Goal: Task Accomplishment & Management: Use online tool/utility

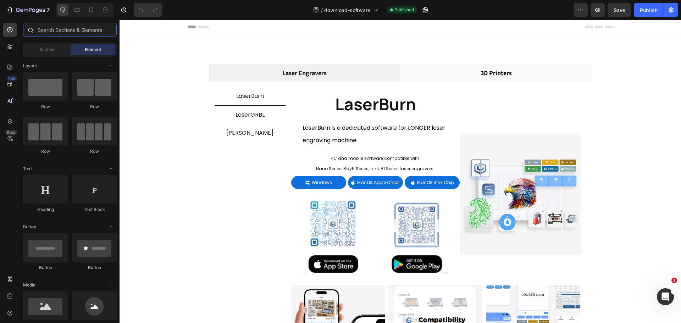
click at [54, 33] on input "text" at bounding box center [70, 30] width 94 height 14
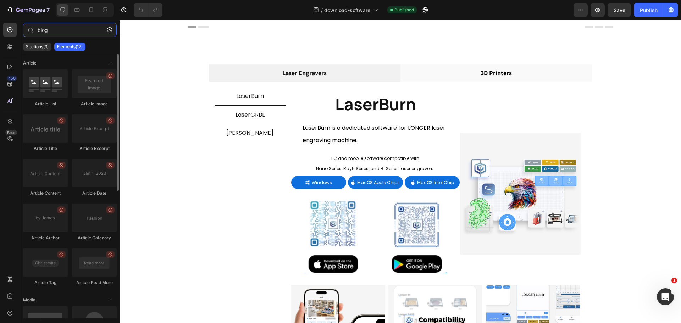
type input "blog"
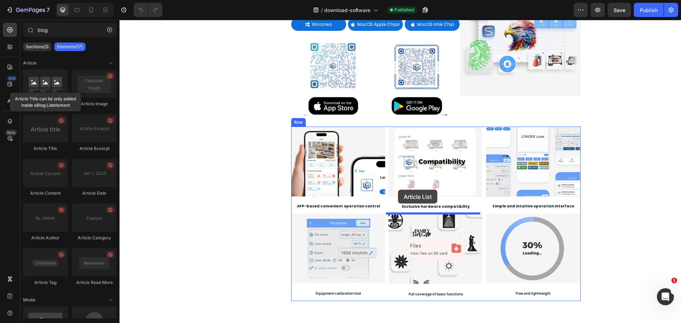
scroll to position [250, 0]
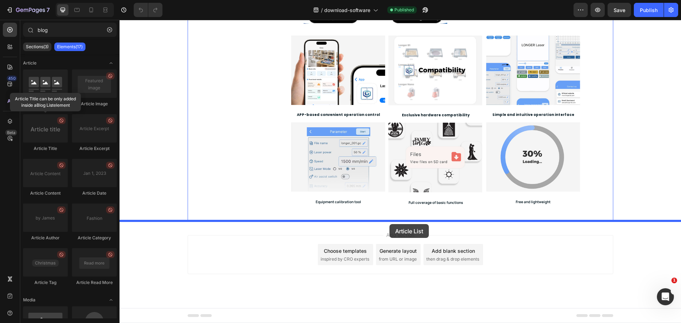
drag, startPoint x: 202, startPoint y: 124, endPoint x: 389, endPoint y: 224, distance: 212.4
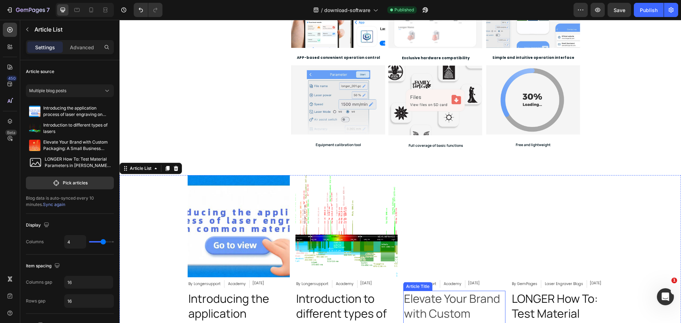
scroll to position [391, 0]
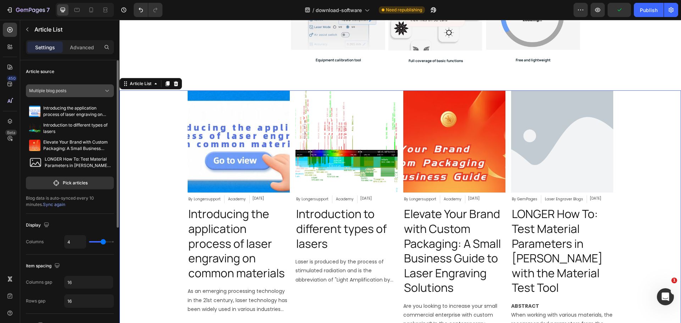
click at [66, 90] on span "Multiple blog posts" at bounding box center [47, 91] width 37 height 6
click at [72, 111] on div "Multiple blog posts" at bounding box center [70, 107] width 82 height 13
click at [80, 186] on button "Pick articles" at bounding box center [70, 183] width 88 height 13
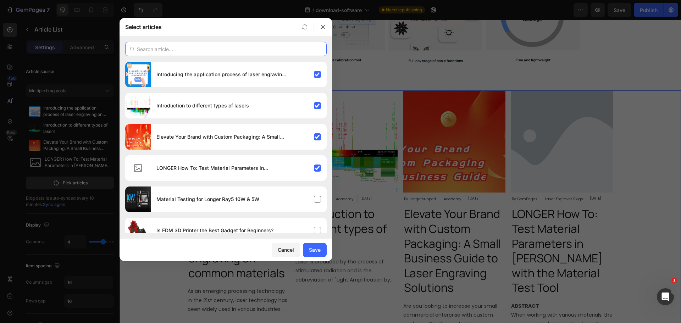
click at [201, 50] on input "text" at bounding box center [225, 49] width 201 height 14
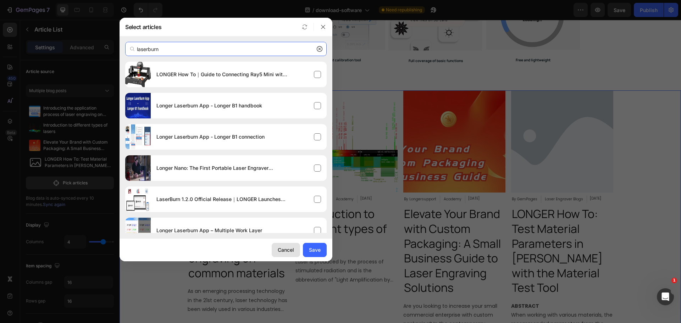
type input "laserburn"
drag, startPoint x: 287, startPoint y: 251, endPoint x: 311, endPoint y: 247, distance: 24.8
click at [287, 251] on div "Cancel" at bounding box center [286, 249] width 16 height 7
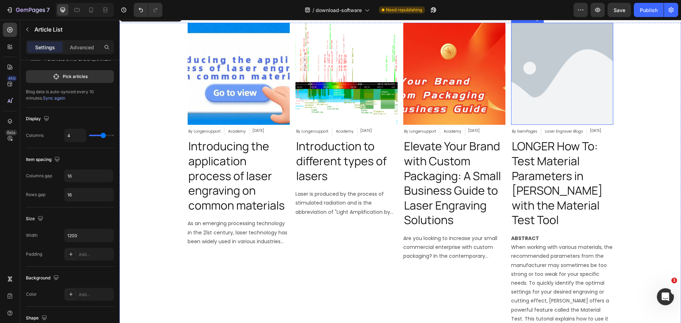
scroll to position [356, 0]
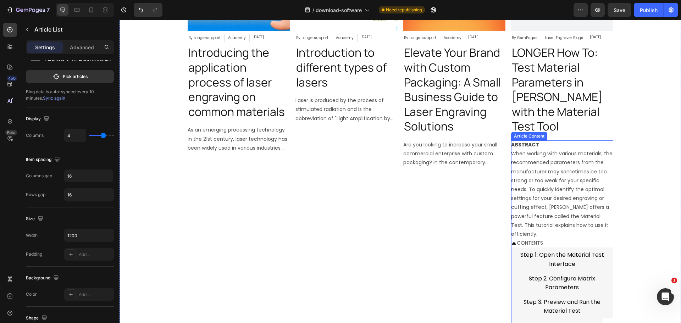
scroll to position [569, 0]
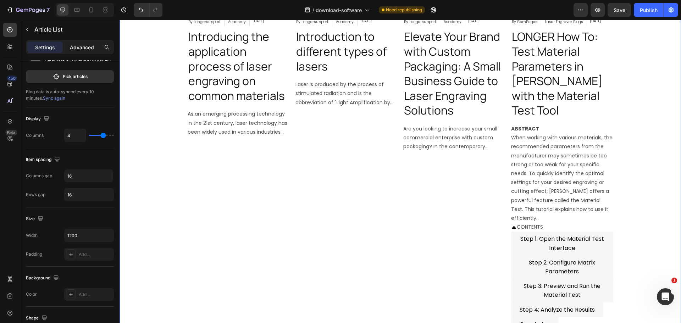
click at [66, 45] on div "Advanced" at bounding box center [81, 46] width 35 height 11
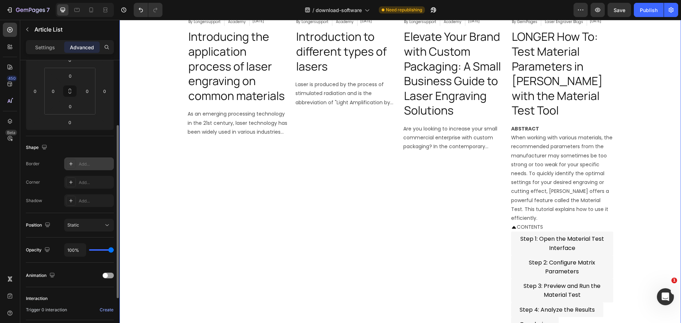
scroll to position [71, 0]
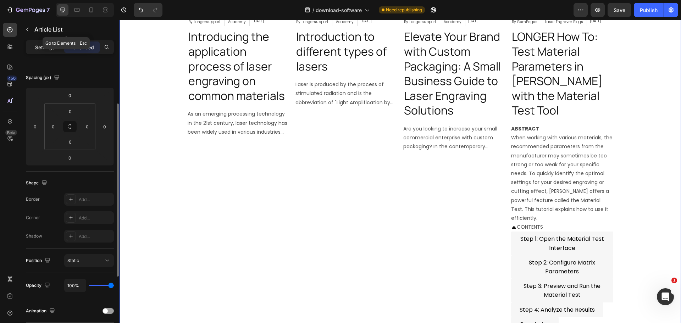
click at [43, 43] on div "Settings" at bounding box center [44, 46] width 35 height 11
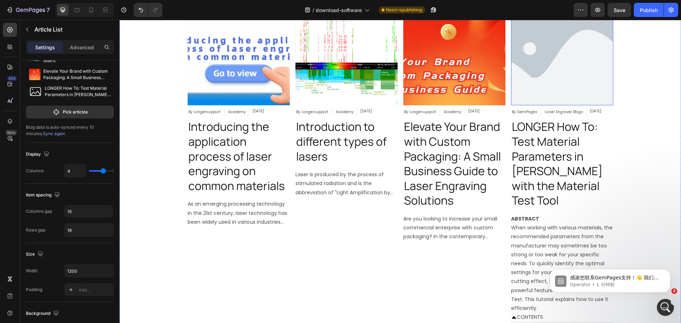
scroll to position [569, 0]
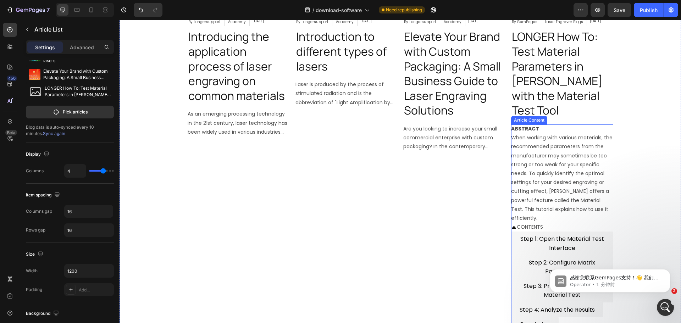
click at [544, 148] on p "ABSTRACT When working with various materials, the recommended parameters from t…" at bounding box center [562, 173] width 102 height 98
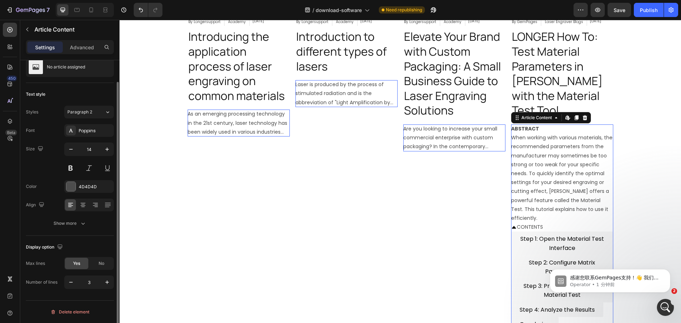
scroll to position [0, 0]
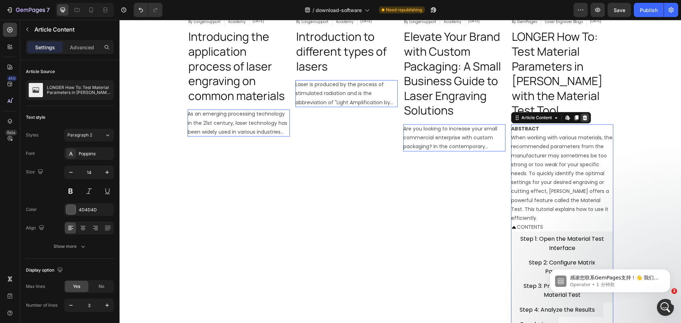
click at [582, 115] on icon at bounding box center [585, 118] width 6 height 6
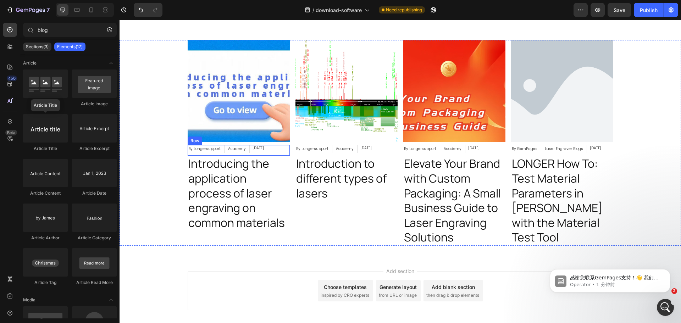
scroll to position [407, 0]
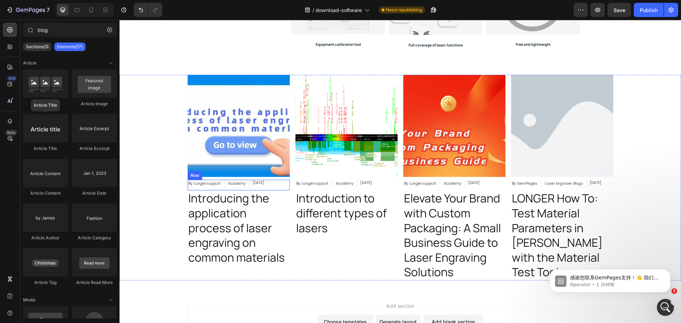
click at [282, 186] on div "By Longersupport Article Author Academy Article Category [DATE] Article Date Row" at bounding box center [239, 185] width 102 height 11
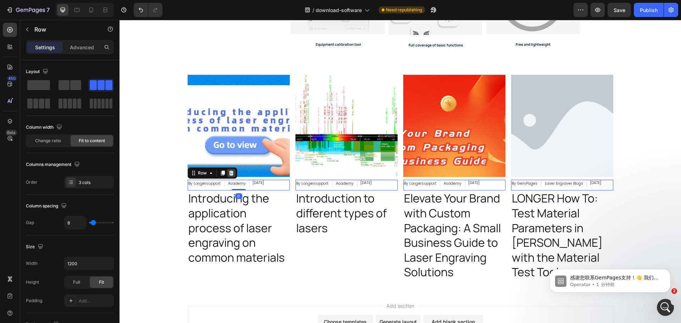
click at [230, 172] on icon at bounding box center [231, 173] width 6 height 6
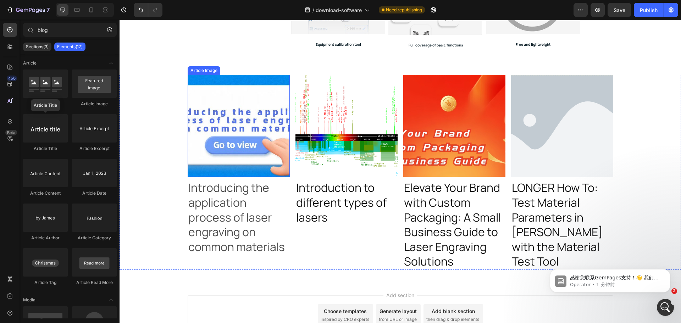
click at [233, 223] on h2 "Introducing the application process of laser engraving on common materials" at bounding box center [239, 217] width 102 height 75
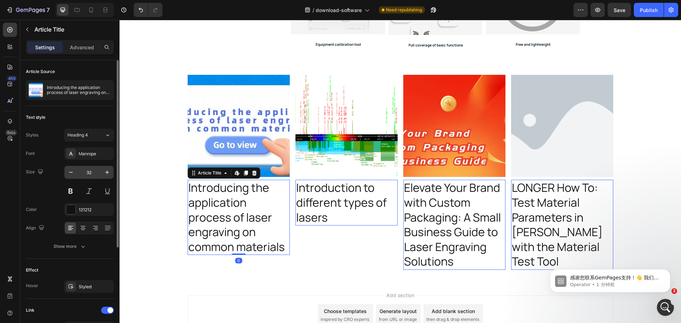
click at [88, 172] on input "32" at bounding box center [88, 172] width 23 height 13
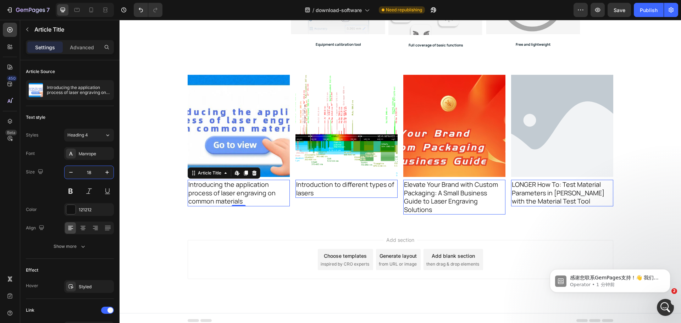
type input "18"
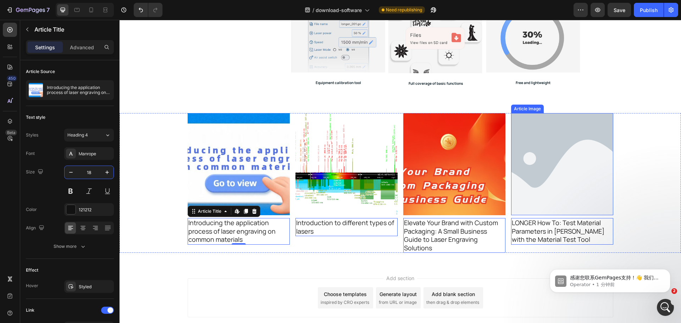
scroll to position [372, 0]
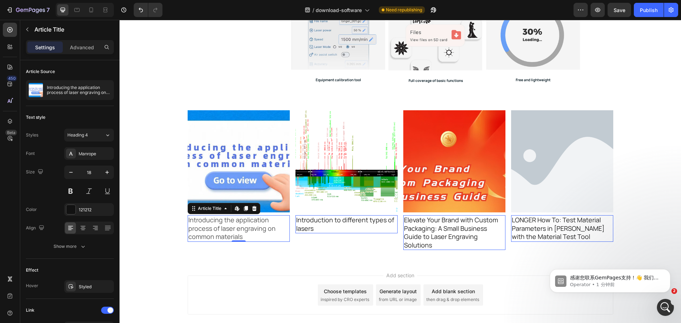
click at [211, 226] on h2 "Introducing the application process of laser engraving on common materials" at bounding box center [239, 228] width 102 height 26
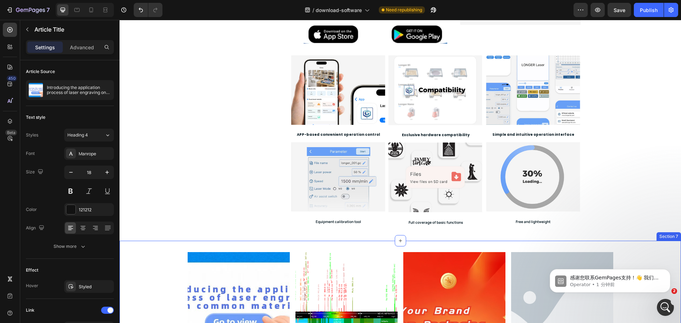
scroll to position [336, 0]
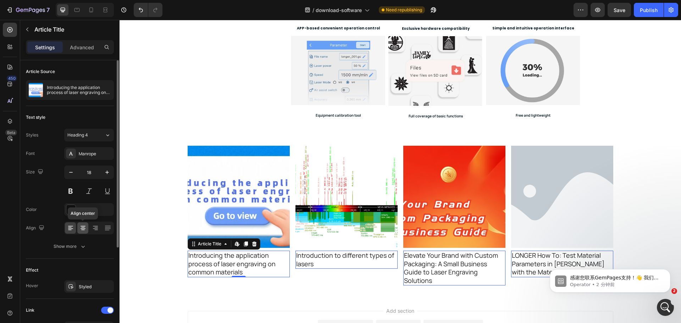
click at [79, 225] on icon at bounding box center [82, 227] width 7 height 7
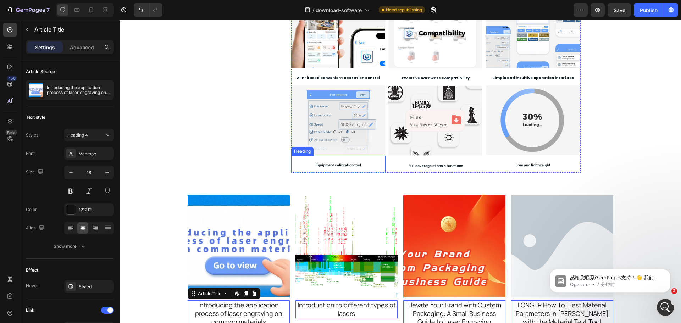
scroll to position [372, 0]
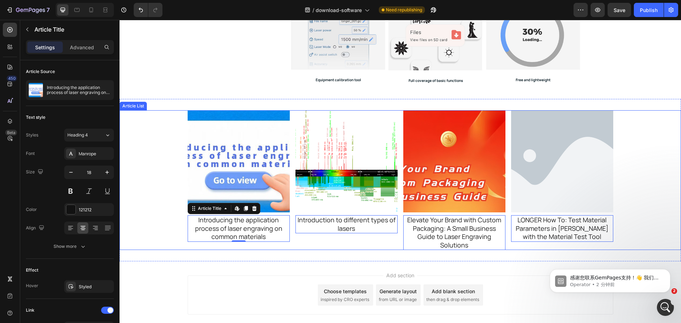
click at [157, 161] on div "Article Image Introducing the application process of laser engraving on common …" at bounding box center [399, 180] width 561 height 140
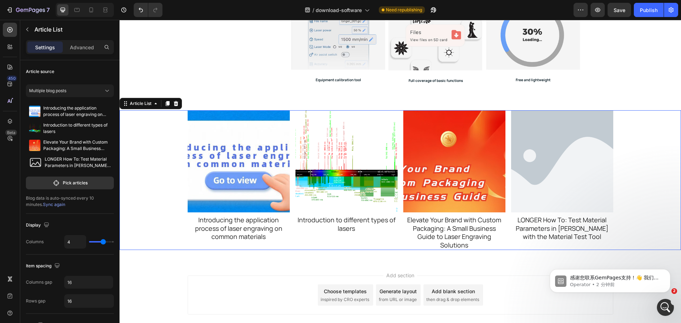
click at [96, 156] on div "LONGER How To: Test Material Parameters in [PERSON_NAME] with the Material Test…" at bounding box center [70, 162] width 88 height 17
click at [110, 87] on button "Multiple blog posts" at bounding box center [70, 90] width 88 height 13
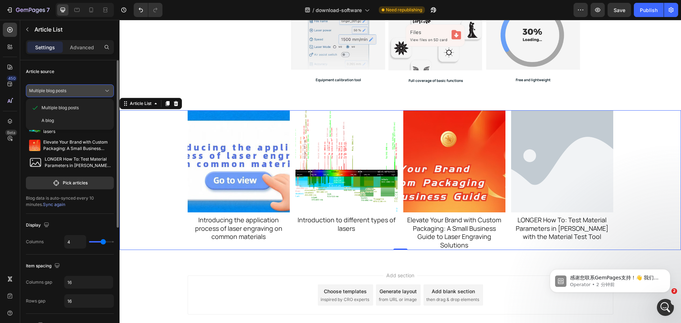
click at [111, 88] on button "Multiple blog posts" at bounding box center [70, 90] width 88 height 13
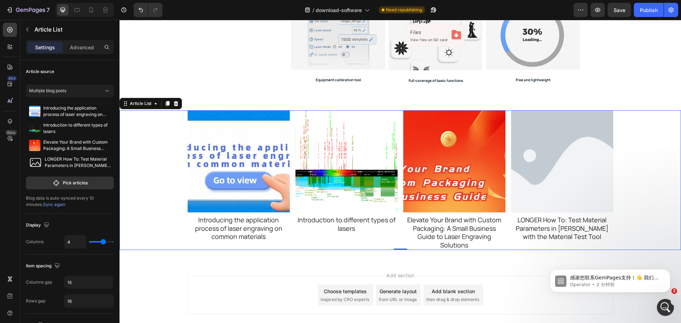
click at [161, 160] on div "Article Image Introducing the application process of laser engraving on common …" at bounding box center [399, 180] width 561 height 140
click at [82, 45] on p "Advanced" at bounding box center [82, 47] width 24 height 7
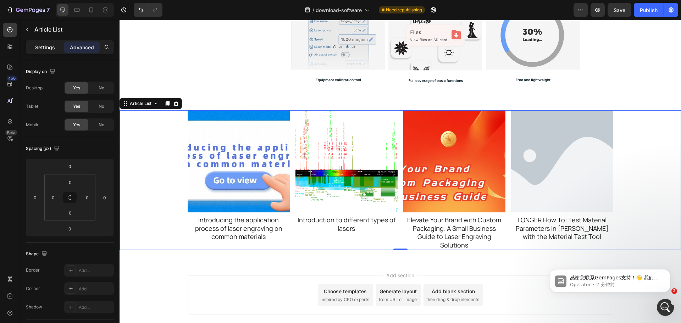
click at [51, 44] on p "Settings" at bounding box center [45, 47] width 20 height 7
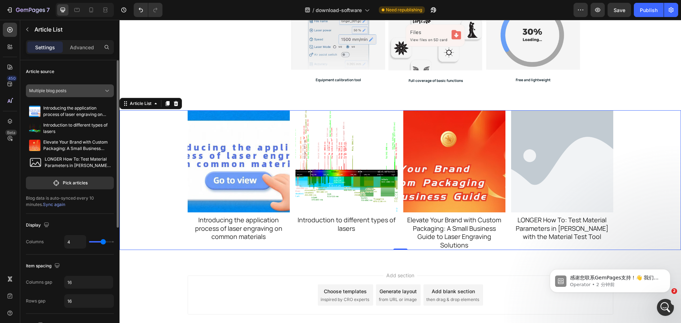
click at [88, 94] on button "Multiple blog posts" at bounding box center [70, 90] width 88 height 13
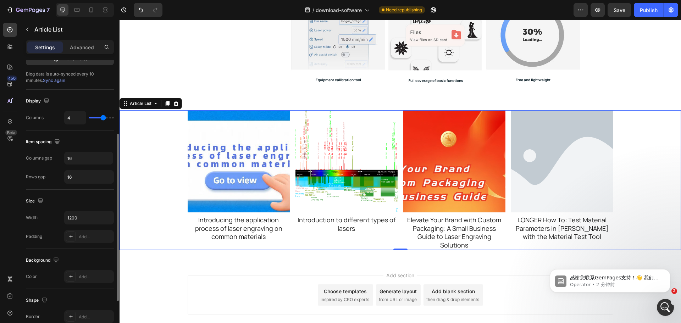
scroll to position [18, 0]
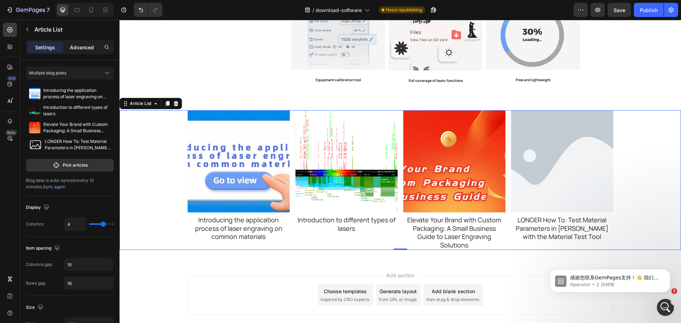
click at [80, 42] on div "Advanced" at bounding box center [81, 46] width 35 height 11
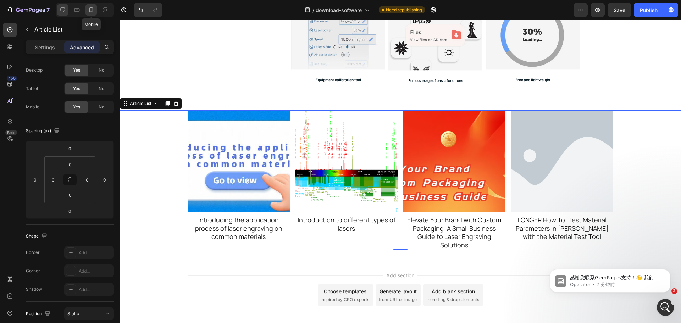
click at [94, 10] on icon at bounding box center [91, 9] width 7 height 7
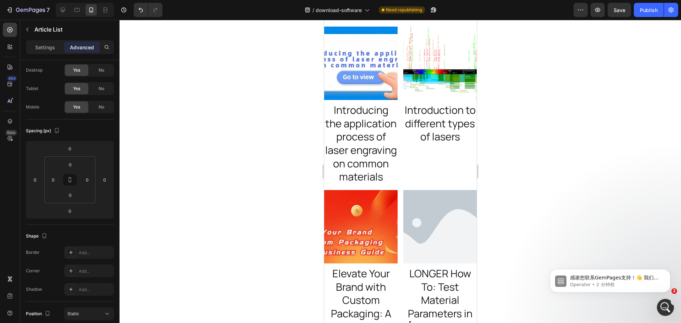
scroll to position [876, 0]
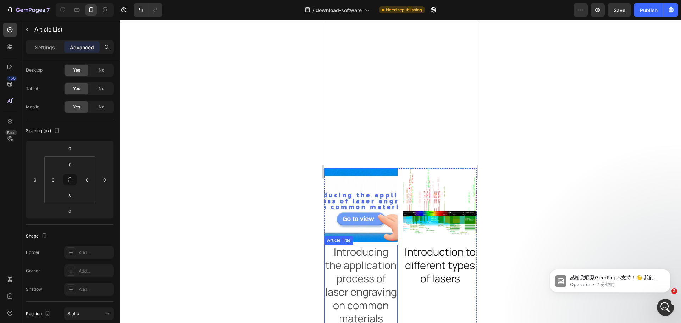
click at [361, 258] on h2 "Introducing the application process of laser engraving on common materials" at bounding box center [360, 286] width 73 height 82
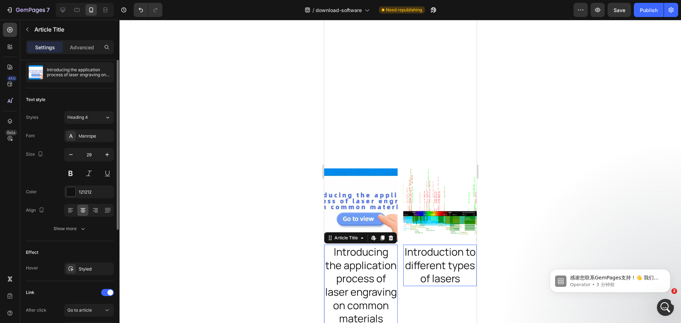
scroll to position [0, 0]
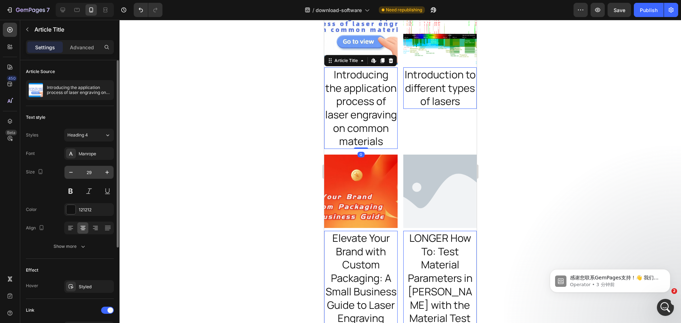
click at [93, 173] on input "29" at bounding box center [88, 172] width 23 height 13
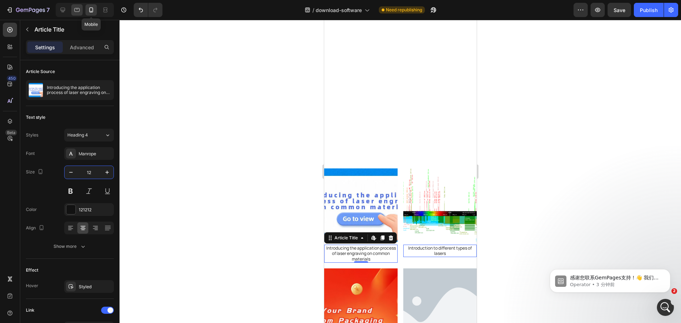
scroll to position [770, 0]
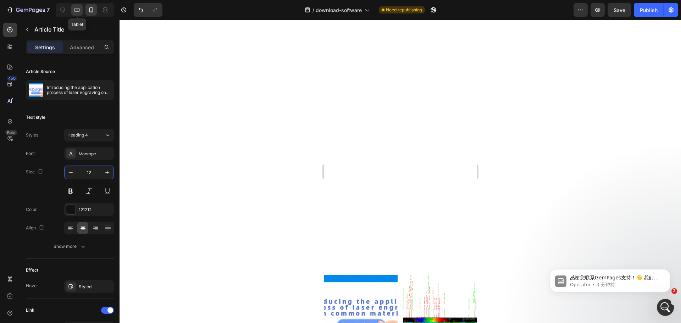
click at [77, 9] on icon at bounding box center [76, 10] width 5 height 4
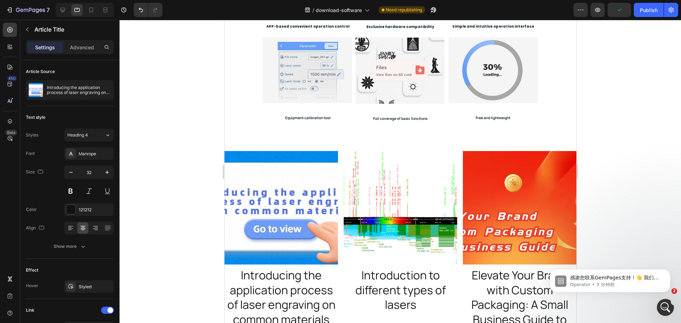
scroll to position [407, 0]
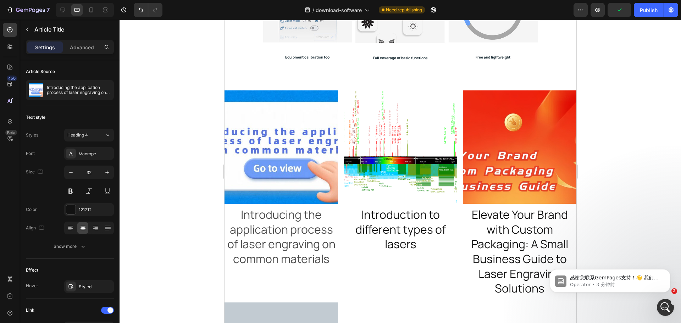
click at [281, 224] on h2 "Introducing the application process of laser engraving on common materials" at bounding box center [280, 237] width 113 height 60
click at [65, 6] on icon at bounding box center [62, 9] width 7 height 7
type input "18"
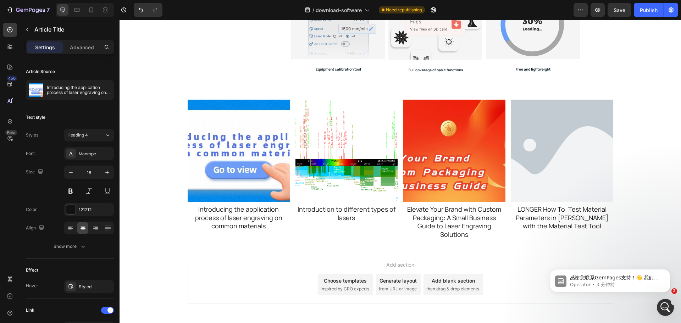
scroll to position [412, 0]
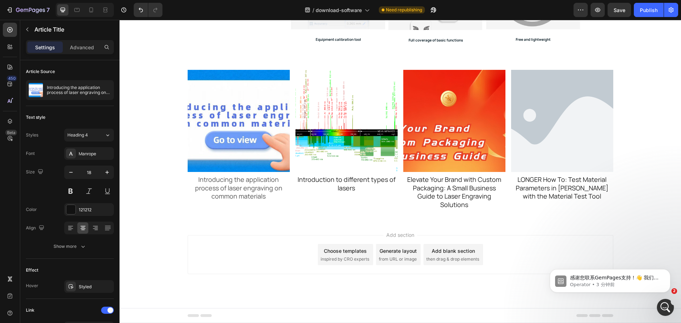
click at [250, 185] on h2 "Introducing the application process of laser engraving on common materials" at bounding box center [239, 188] width 102 height 26
click at [154, 105] on div "Article Image Introducing the application process of laser engraving on common …" at bounding box center [399, 140] width 561 height 140
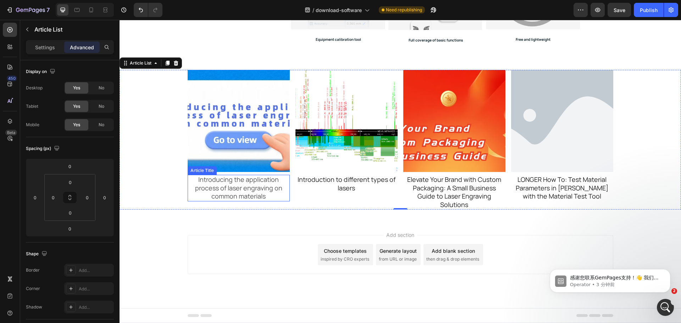
click at [223, 183] on h2 "Introducing the application process of laser engraving on common materials" at bounding box center [239, 188] width 102 height 26
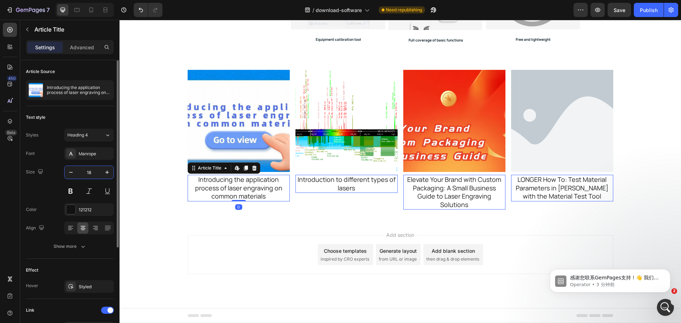
click at [97, 174] on input "18" at bounding box center [88, 172] width 23 height 13
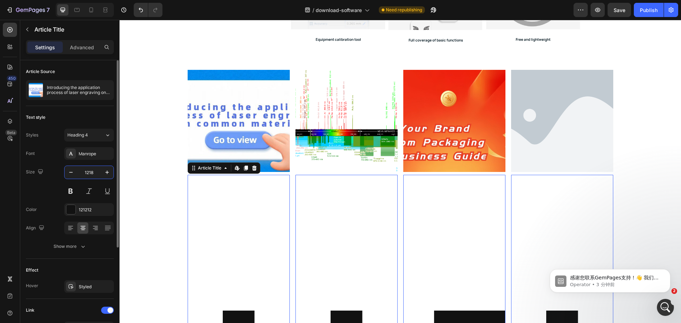
click at [87, 171] on input "1218" at bounding box center [88, 172] width 23 height 13
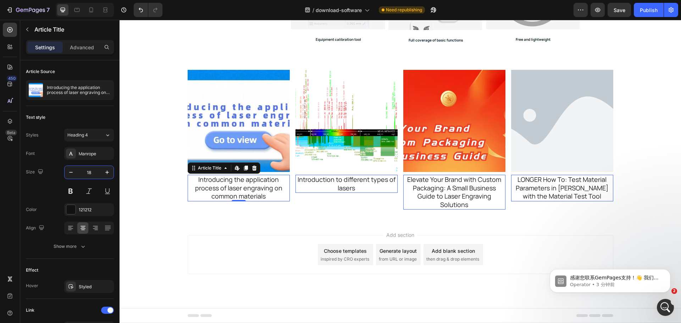
click at [85, 13] on div at bounding box center [85, 10] width 58 height 14
click at [78, 11] on icon at bounding box center [76, 9] width 7 height 7
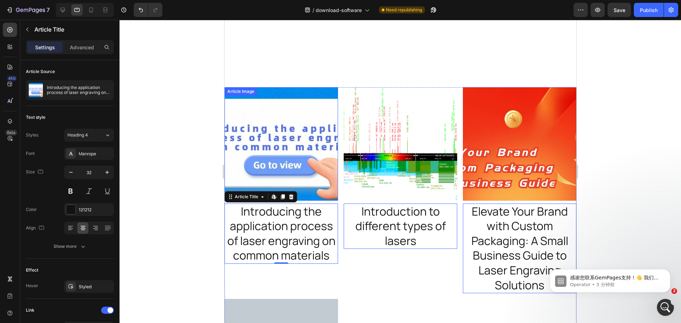
scroll to position [563, 0]
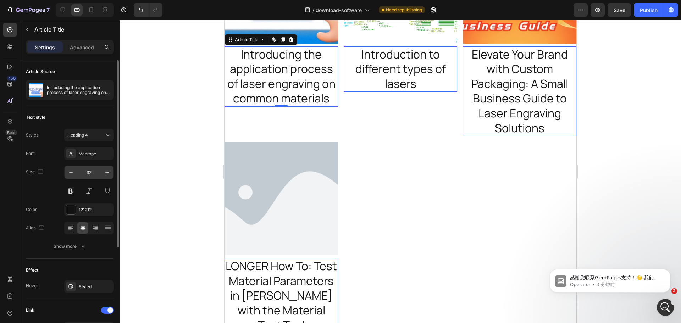
click at [93, 178] on input "32" at bounding box center [88, 172] width 23 height 13
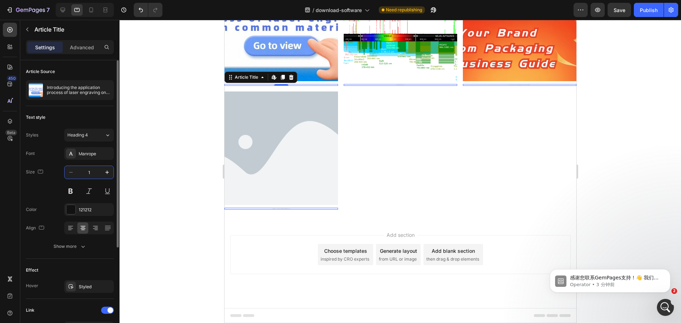
type input "18"
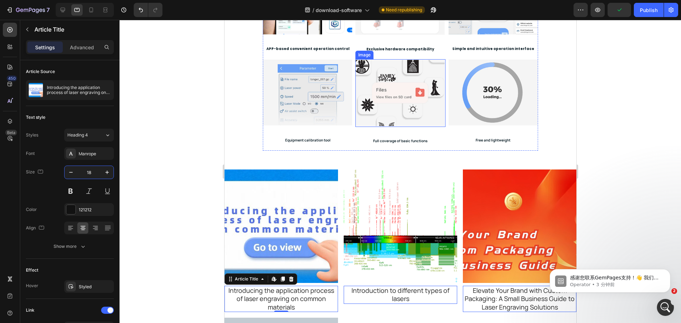
scroll to position [421, 0]
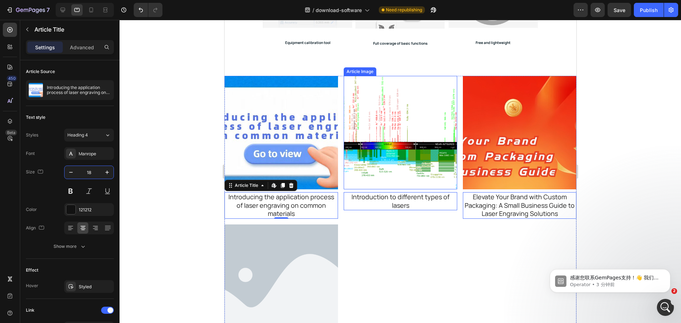
click at [350, 110] on img at bounding box center [399, 132] width 113 height 113
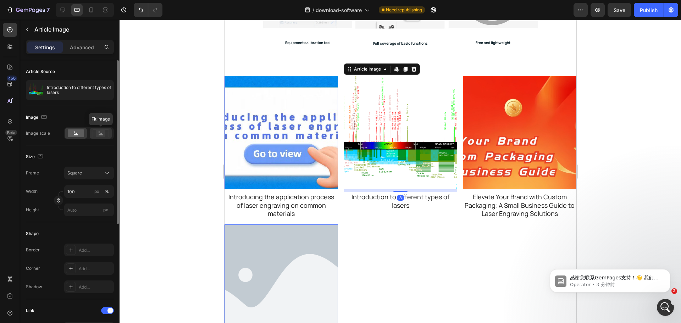
click at [102, 132] on rect at bounding box center [100, 133] width 9 height 7
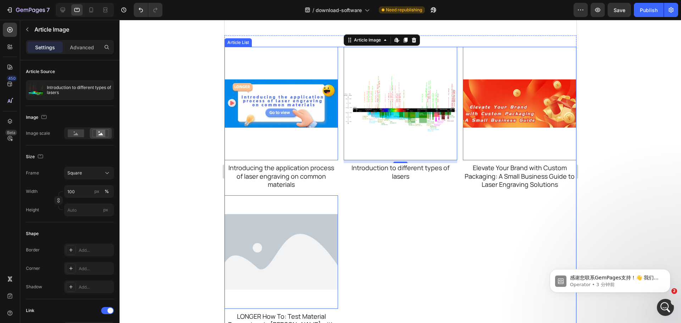
scroll to position [492, 0]
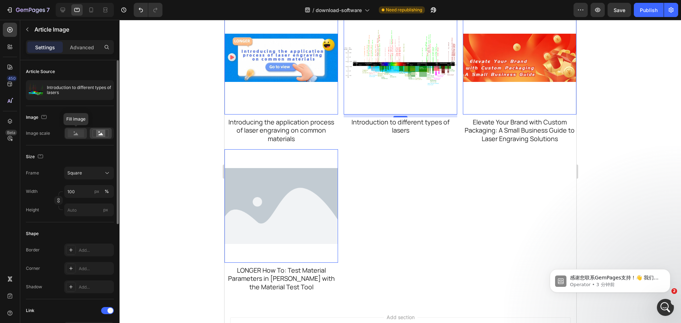
click at [72, 134] on rect at bounding box center [76, 133] width 16 height 8
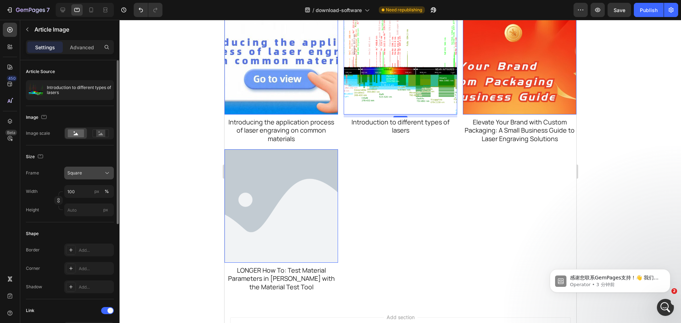
click at [88, 175] on div "Square" at bounding box center [84, 173] width 35 height 6
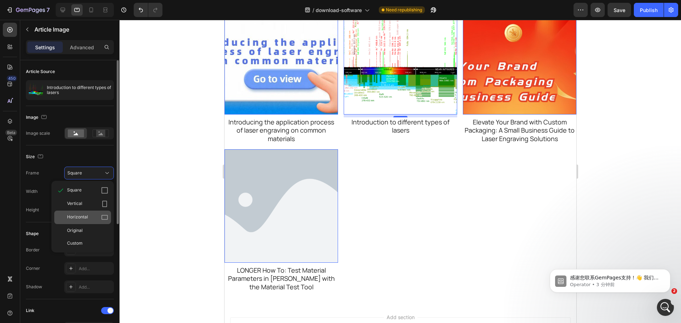
click at [91, 220] on div "Horizontal" at bounding box center [87, 217] width 41 height 7
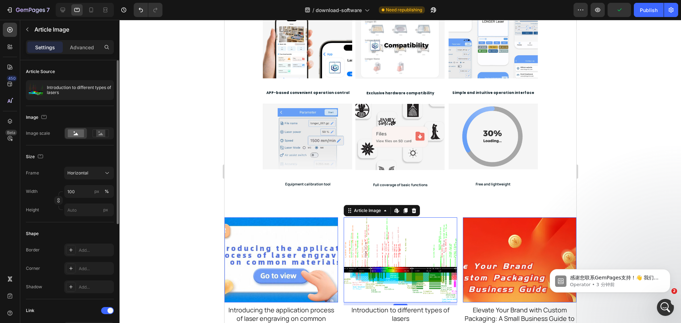
scroll to position [279, 0]
click at [95, 10] on div at bounding box center [90, 9] width 11 height 11
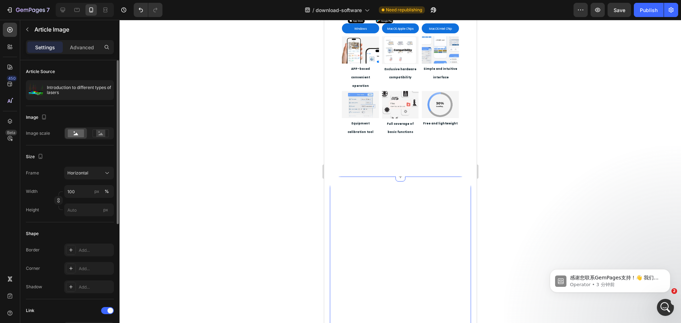
scroll to position [461, 0]
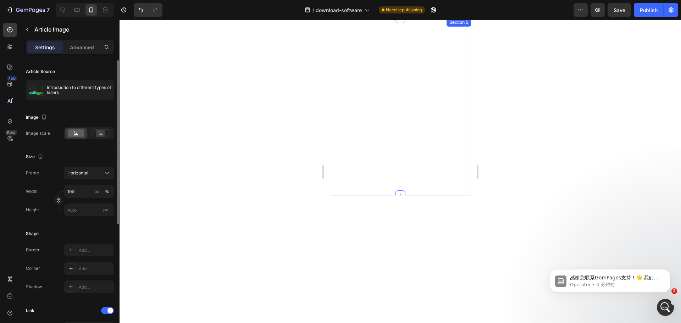
click at [427, 218] on div at bounding box center [399, 306] width 141 height 177
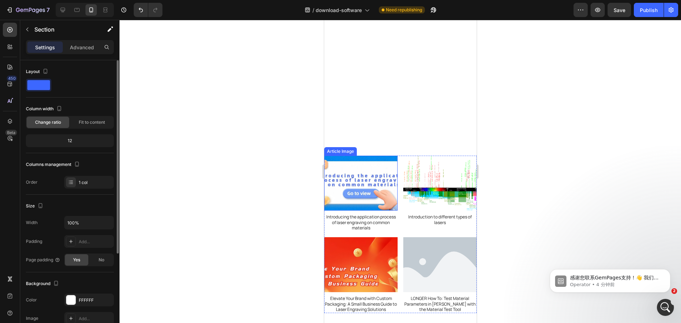
scroll to position [1037, 0]
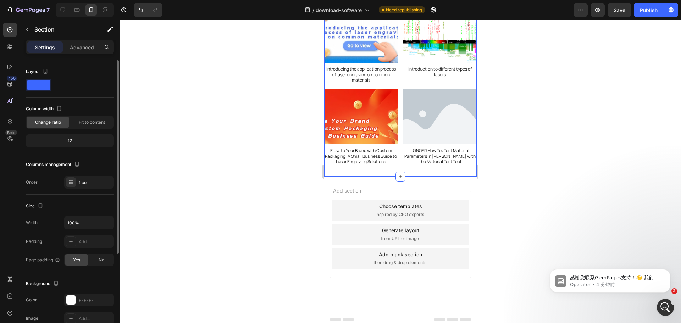
click at [399, 165] on div "Article Image Introducing the application process of laser engraving on common …" at bounding box center [400, 86] width 152 height 180
click at [76, 12] on icon at bounding box center [76, 9] width 7 height 7
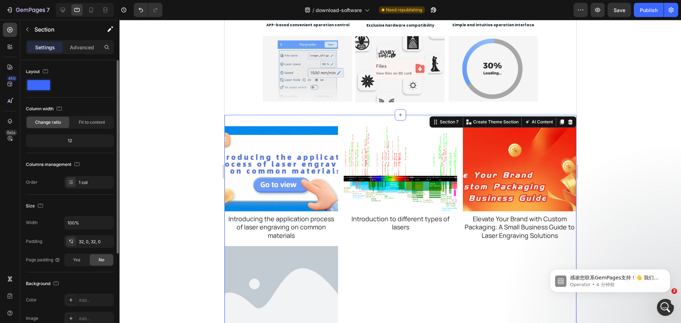
scroll to position [276, 0]
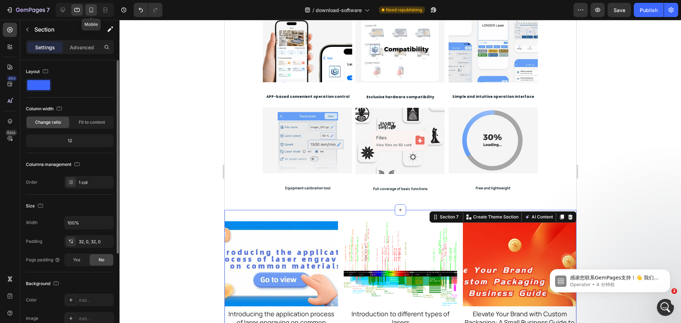
click at [94, 9] on icon at bounding box center [91, 9] width 7 height 7
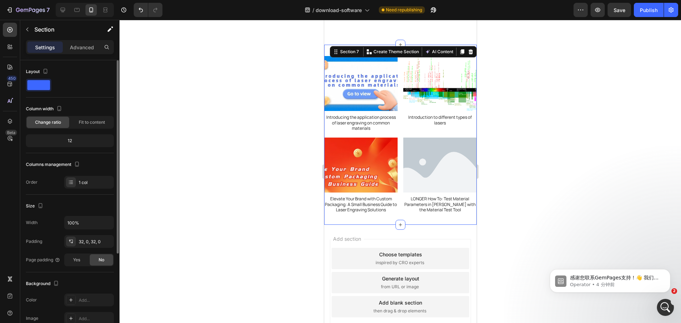
scroll to position [351, 0]
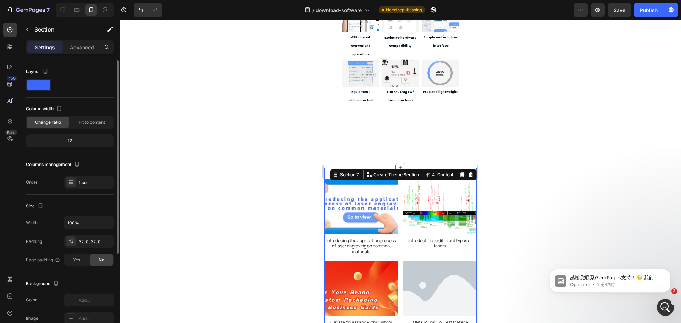
click at [389, 122] on div "Laser Engravers 3D Printers LaserBurn LaserGRBL [PERSON_NAME] LaserBurn Heading…" at bounding box center [400, 26] width 152 height 641
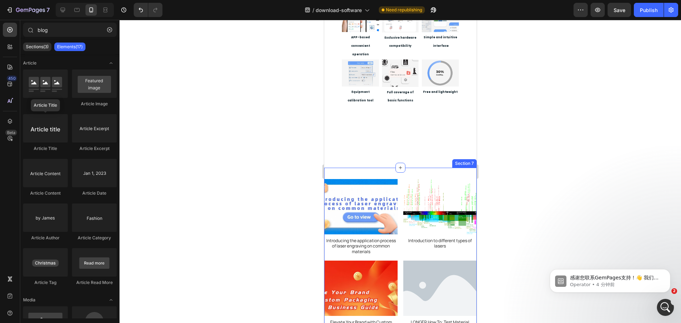
click at [413, 168] on div "Article Image Introducing the application process of laser engraving on common …" at bounding box center [400, 258] width 152 height 180
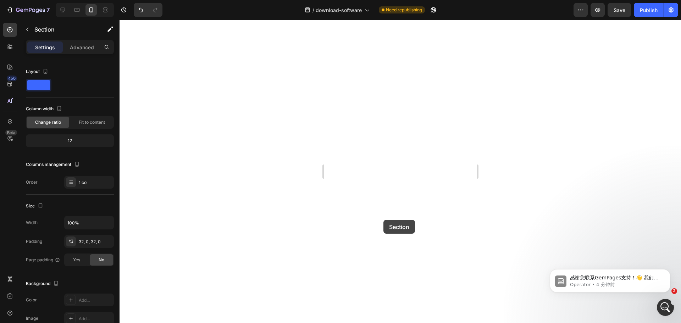
scroll to position [247, 0]
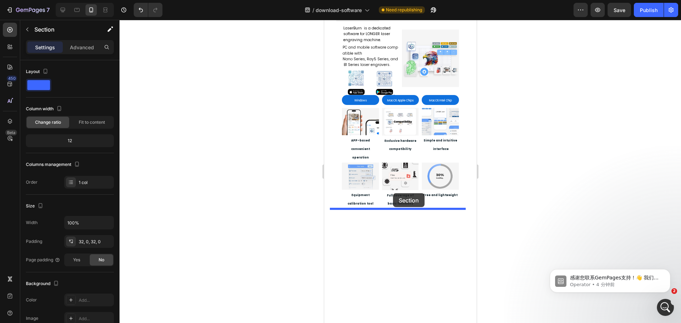
drag, startPoint x: 337, startPoint y: 285, endPoint x: 392, endPoint y: 193, distance: 107.7
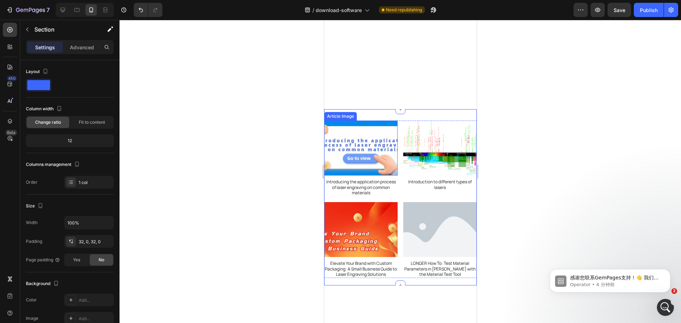
scroll to position [637, 0]
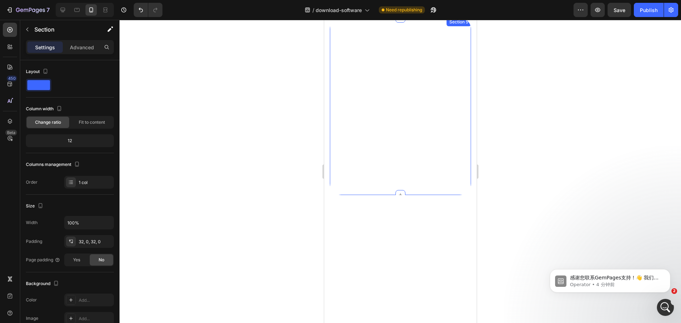
click at [402, 195] on div "Ray5 Series B1 Series LK Series Orange Series [PERSON_NAME] Heading Row LaserGR…" at bounding box center [399, 283] width 141 height 177
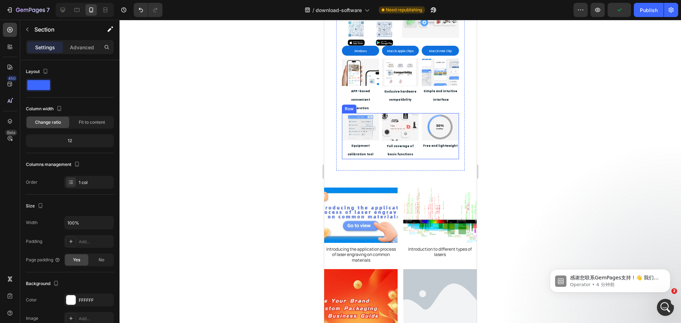
scroll to position [319, 0]
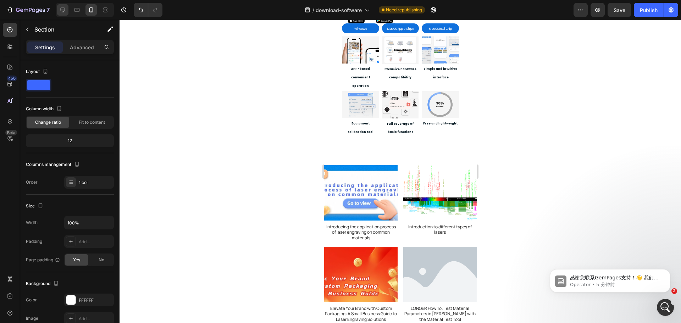
click at [66, 7] on icon at bounding box center [62, 9] width 7 height 7
type input "1200"
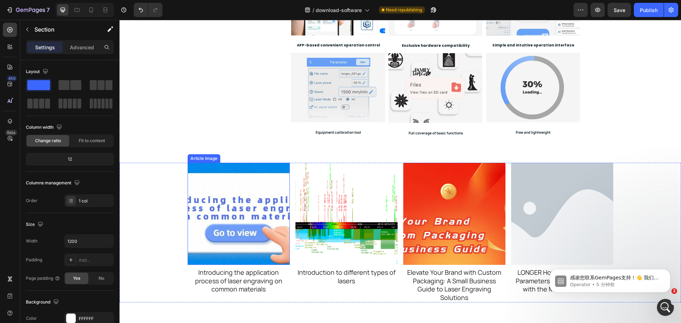
scroll to position [294, 0]
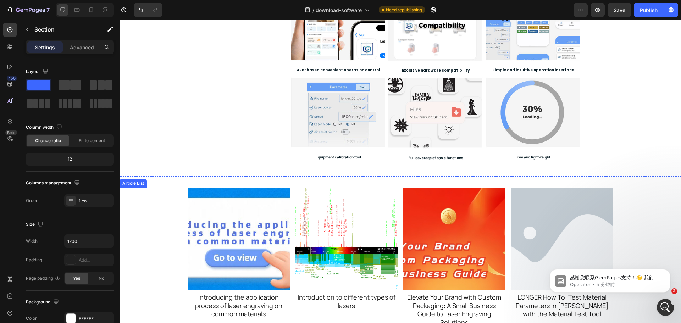
click at [140, 227] on div "Article Image Introducing the application process of laser engraving on common …" at bounding box center [399, 258] width 561 height 140
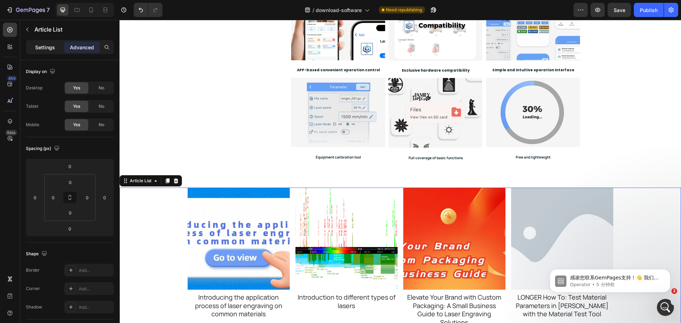
click at [50, 48] on p "Settings" at bounding box center [45, 47] width 20 height 7
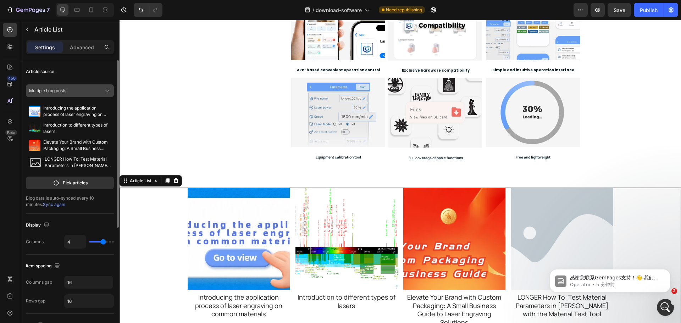
click at [104, 91] on icon at bounding box center [107, 90] width 7 height 7
click at [97, 108] on div "Multiple blog posts" at bounding box center [74, 108] width 67 height 6
click at [73, 183] on p "Pick articles" at bounding box center [75, 183] width 25 height 6
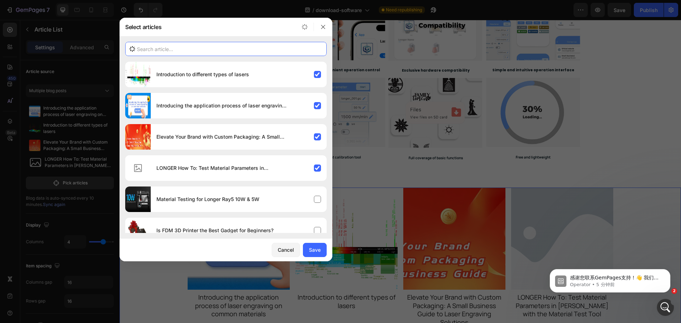
click at [207, 52] on input "text" at bounding box center [225, 49] width 201 height 14
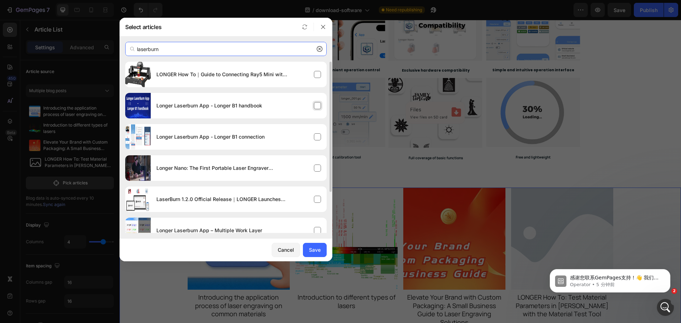
type input "laserburn"
click at [229, 108] on h4 "Longer Laserburn App - Longer B1 handbook" at bounding box center [209, 105] width 106 height 9
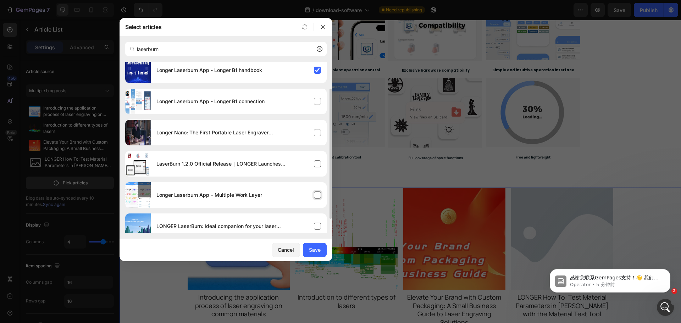
click at [282, 199] on div "Longer Laserburn App – Multiple Work Layer" at bounding box center [239, 195] width 176 height 20
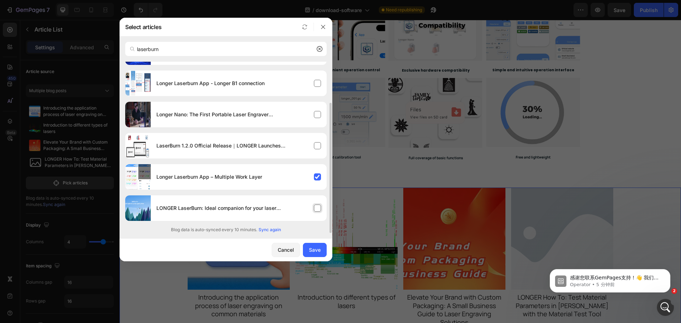
click at [291, 212] on div "LONGER LaserBurn: Ideal companion for your laser engraving machine" at bounding box center [239, 208] width 176 height 20
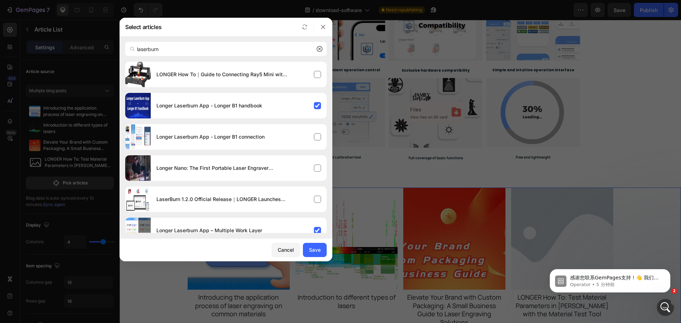
click at [272, 60] on div "laserburn" at bounding box center [225, 49] width 213 height 26
click at [275, 80] on div "LONGER How To｜Guide to Connecting Ray5 Mini with LaserBurn (Mobile & PC)" at bounding box center [239, 75] width 176 height 20
click at [316, 250] on div "Save" at bounding box center [315, 249] width 12 height 7
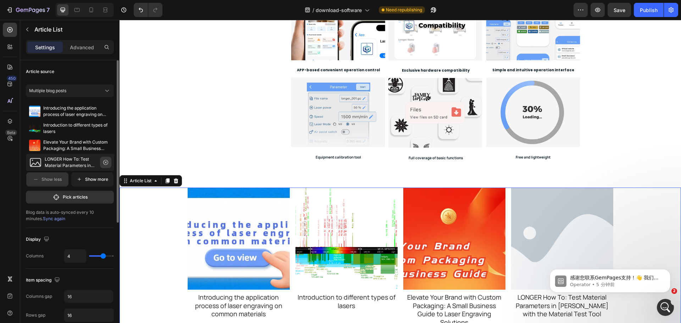
click at [107, 163] on icon "button" at bounding box center [106, 163] width 6 height 6
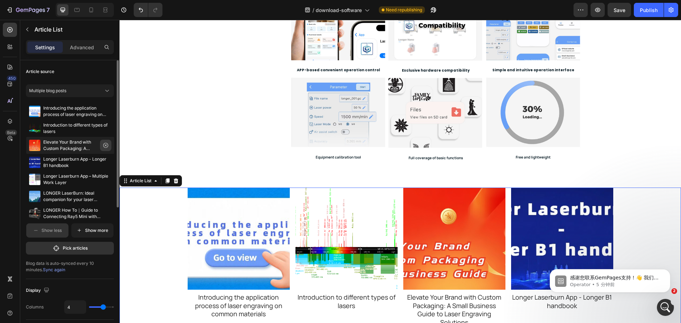
click at [106, 146] on icon "button" at bounding box center [106, 146] width 6 height 6
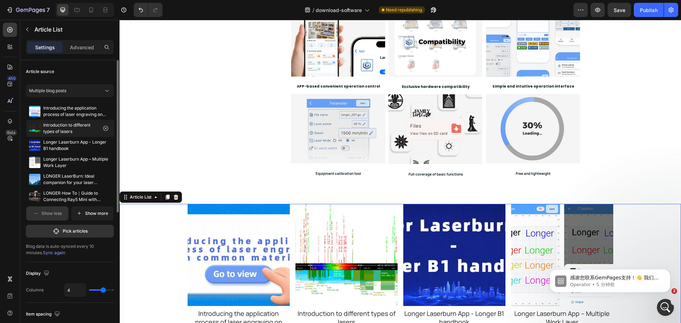
scroll to position [294, 0]
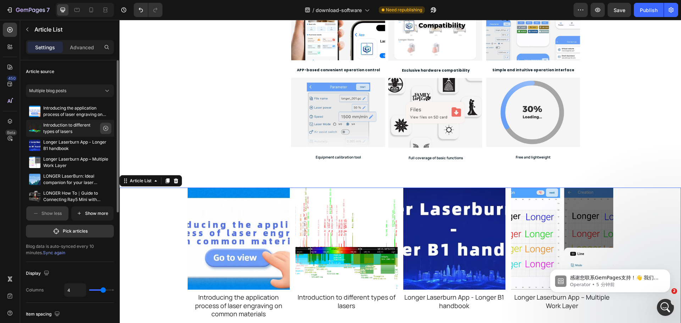
click at [104, 129] on icon "button" at bounding box center [106, 129] width 6 height 6
click at [107, 111] on icon "button" at bounding box center [106, 111] width 6 height 6
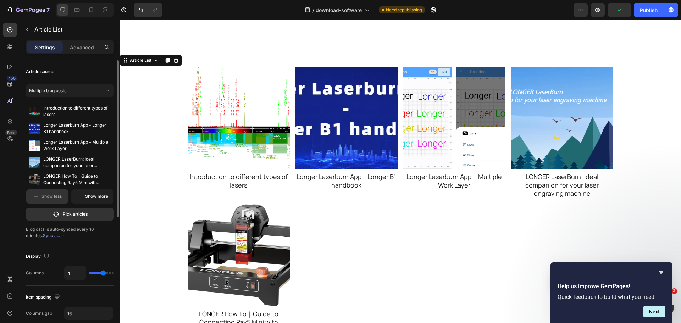
scroll to position [472, 0]
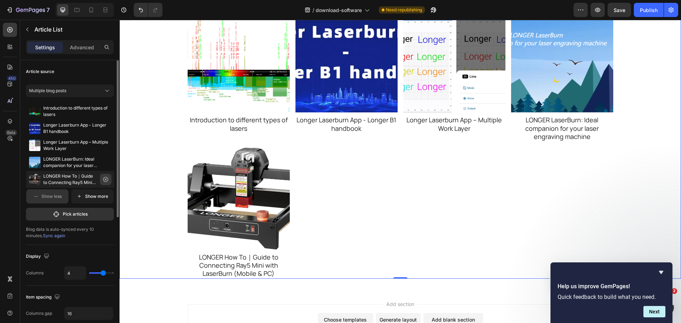
drag, startPoint x: 102, startPoint y: 180, endPoint x: 160, endPoint y: 179, distance: 57.5
click at [102, 180] on button "button" at bounding box center [105, 179] width 11 height 11
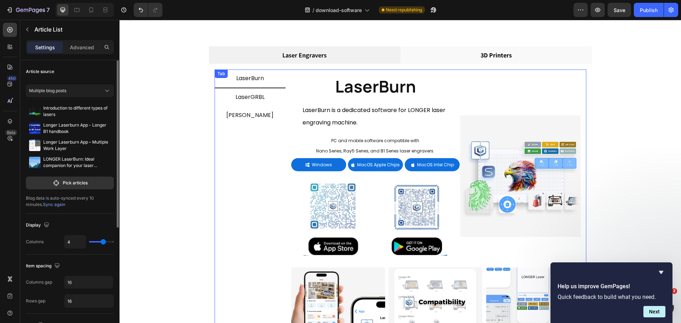
scroll to position [35, 0]
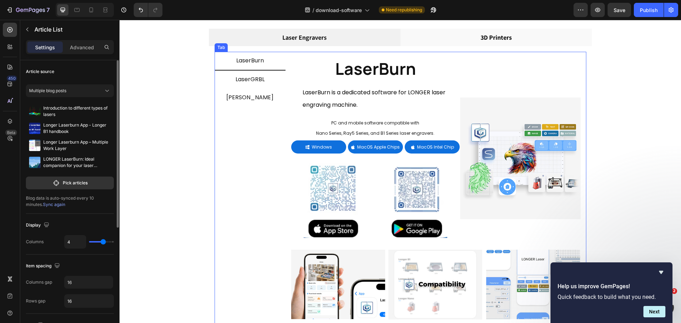
click at [255, 82] on span "LaserGRBL" at bounding box center [249, 79] width 29 height 8
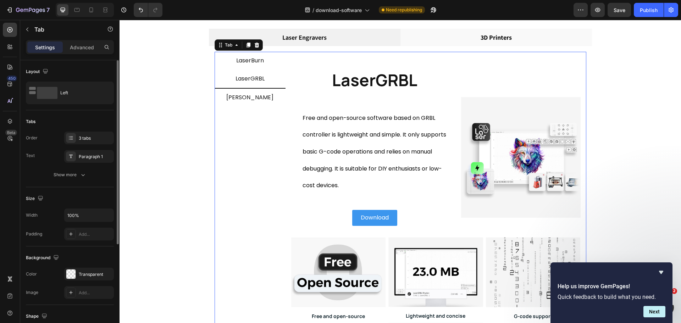
click at [258, 61] on p "LaserBurn" at bounding box center [250, 61] width 28 height 10
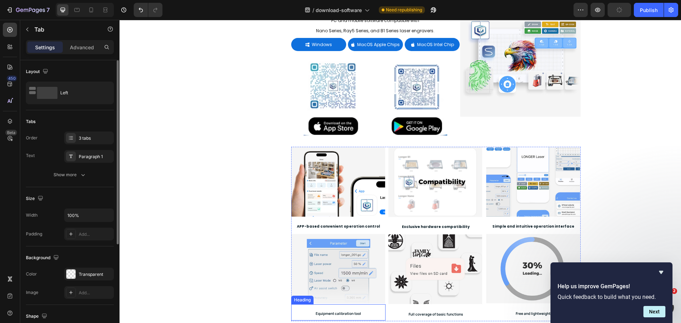
scroll to position [319, 0]
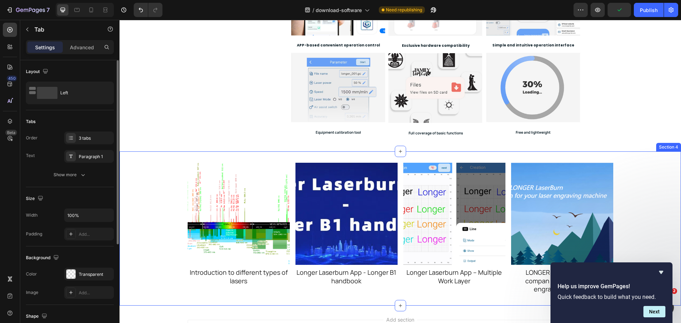
click at [165, 155] on div "Article Image Introduction to different types of lasers Article Title Article L…" at bounding box center [399, 228] width 561 height 154
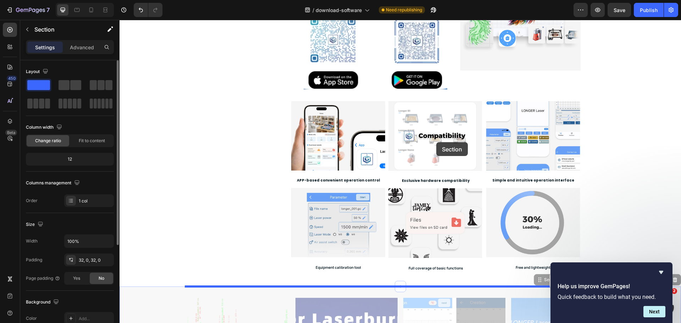
scroll to position [177, 0]
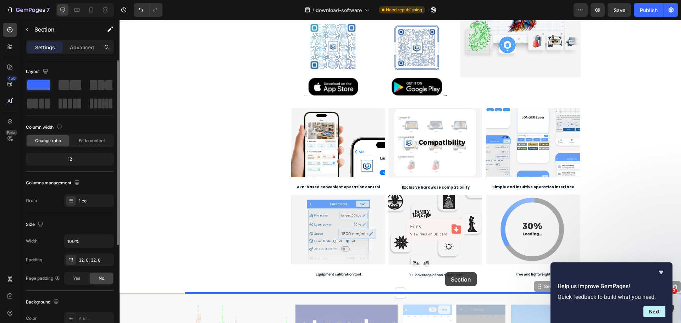
drag, startPoint x: 539, startPoint y: 146, endPoint x: 445, endPoint y: 272, distance: 157.8
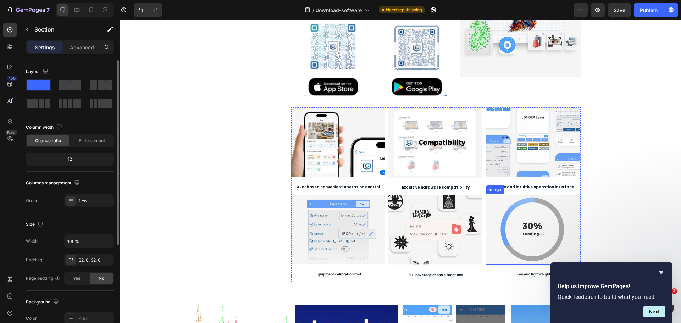
scroll to position [248, 0]
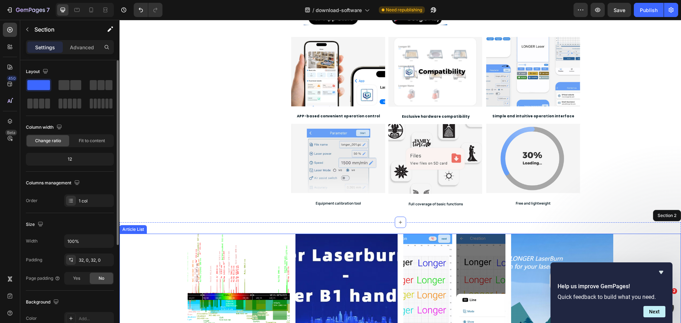
click at [158, 237] on div "Article Image Introduction to different types of lasers Article Title Article L…" at bounding box center [399, 299] width 561 height 131
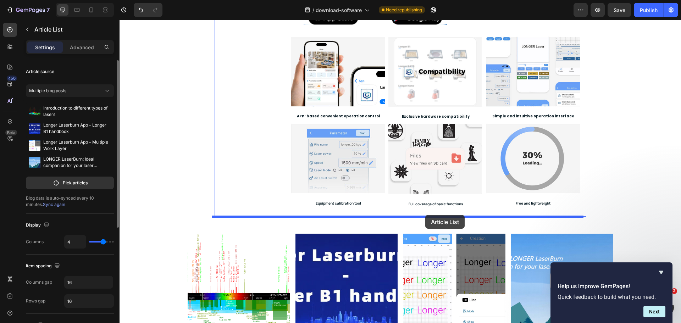
drag, startPoint x: 136, startPoint y: 226, endPoint x: 425, endPoint y: 215, distance: 289.2
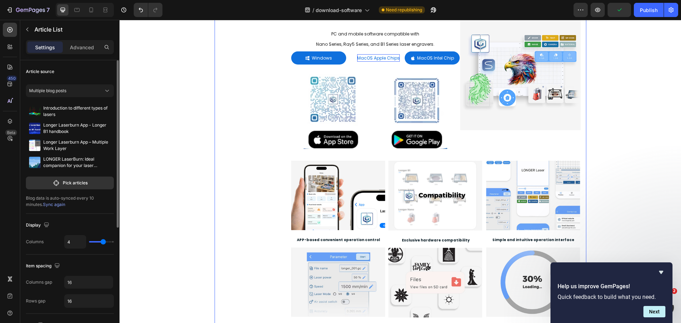
scroll to position [0, 0]
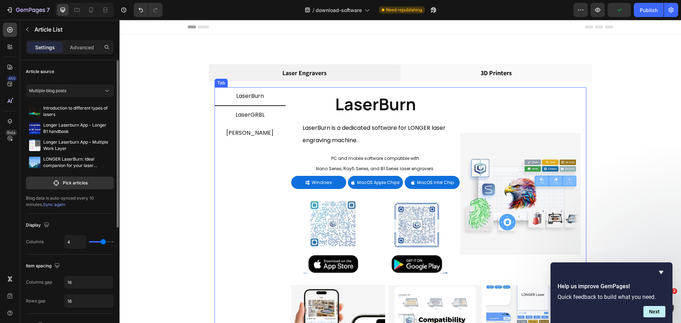
click at [258, 117] on span "LaserGRBL" at bounding box center [249, 115] width 29 height 8
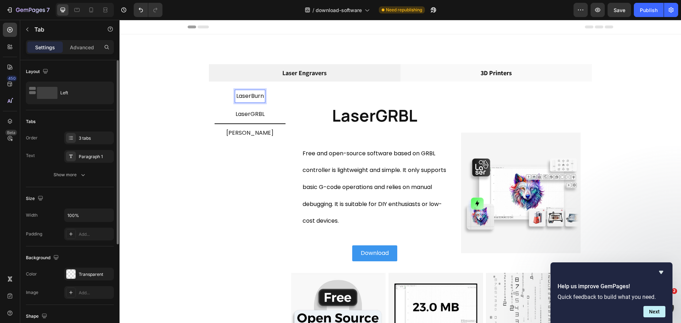
click at [254, 97] on p "LaserBurn" at bounding box center [250, 96] width 28 height 10
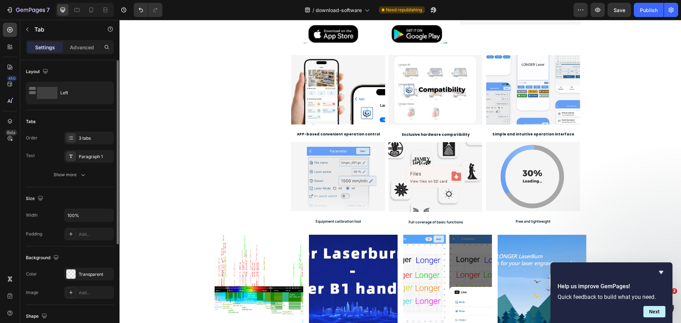
scroll to position [248, 0]
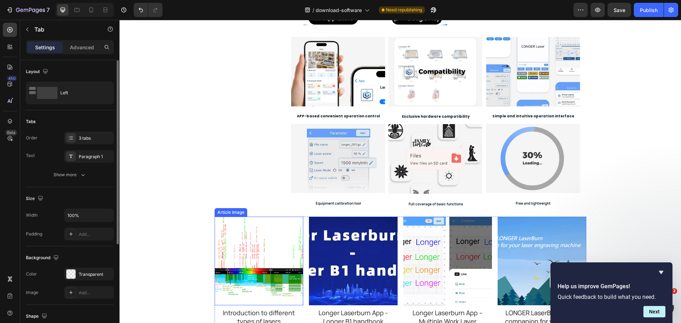
click at [214, 221] on img at bounding box center [258, 261] width 89 height 89
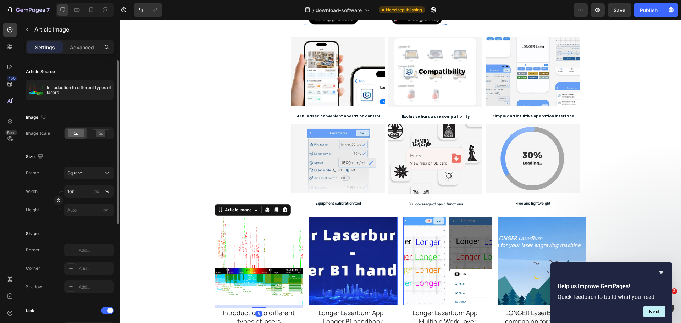
click at [209, 219] on div "LaserBurn LaserGRBL [PERSON_NAME] LaserBurn Heading LaserBurn is a dedicated so…" at bounding box center [400, 86] width 383 height 507
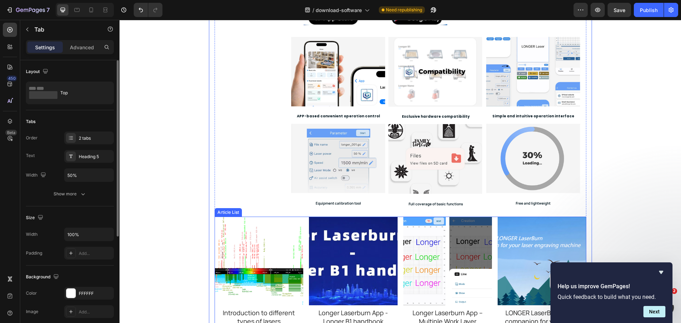
click at [303, 225] on div "Article Image Introduction to different types of lasers Article Title Article L…" at bounding box center [400, 276] width 372 height 118
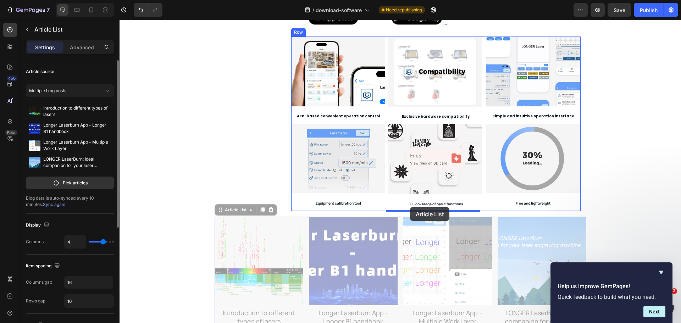
drag, startPoint x: 228, startPoint y: 207, endPoint x: 410, endPoint y: 208, distance: 181.9
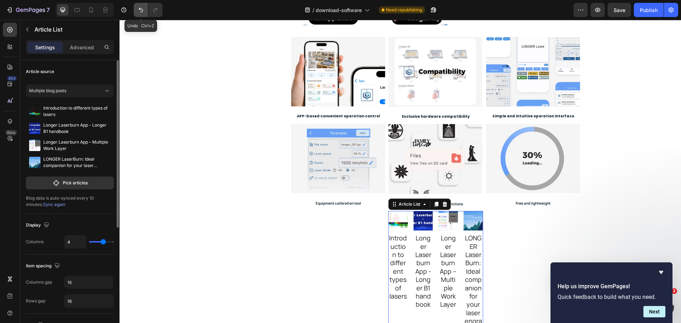
click at [143, 12] on icon "Undo/Redo" at bounding box center [140, 9] width 7 height 7
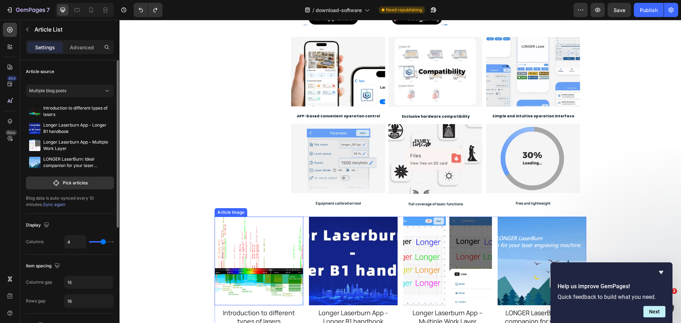
click at [300, 226] on div "Article Image Introduction to different types of lasers Article Title Article L…" at bounding box center [400, 276] width 372 height 118
click at [304, 237] on div "Article Image Introduction to different types of lasers Article Title Article L…" at bounding box center [400, 276] width 372 height 118
click at [302, 240] on div "Article Image Introduction to different types of lasers Article Title Article L…" at bounding box center [400, 276] width 372 height 118
